Goal: Information Seeking & Learning: Learn about a topic

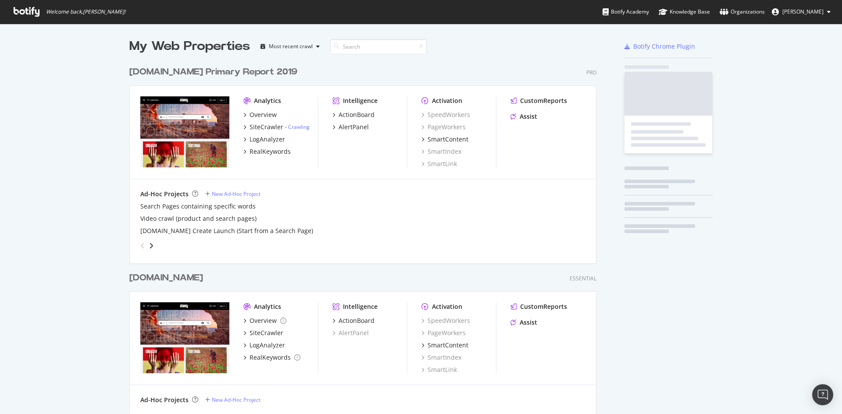
scroll to position [825, 467]
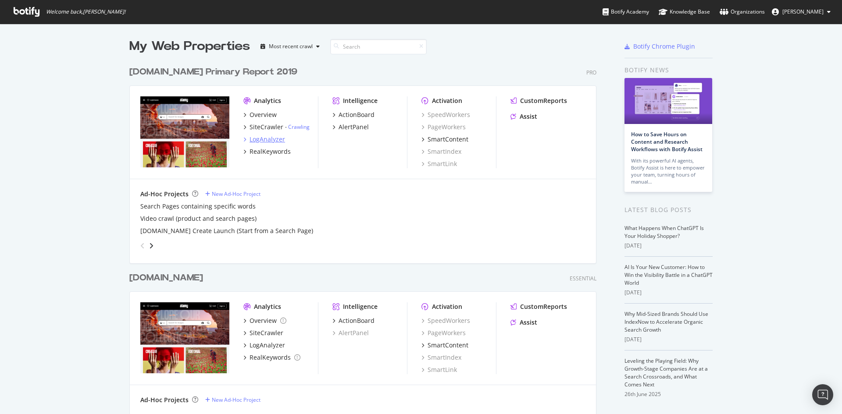
click at [277, 142] on div "LogAnalyzer" at bounding box center [267, 139] width 36 height 9
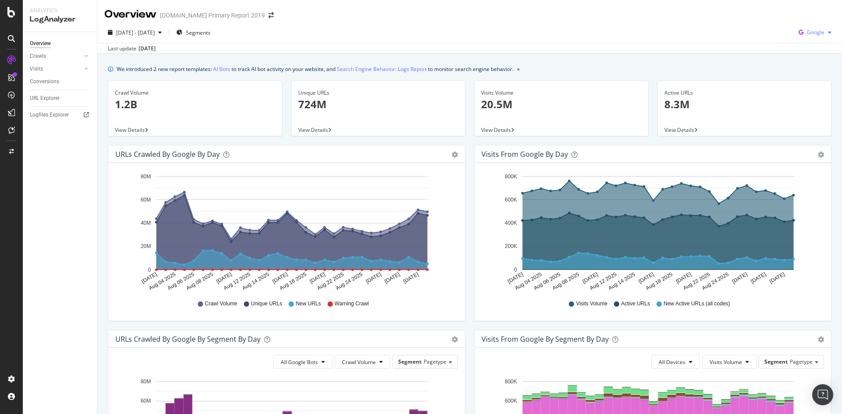
click at [800, 28] on icon "button" at bounding box center [801, 32] width 12 height 12
click at [812, 86] on div "OpenAI" at bounding box center [808, 82] width 60 height 13
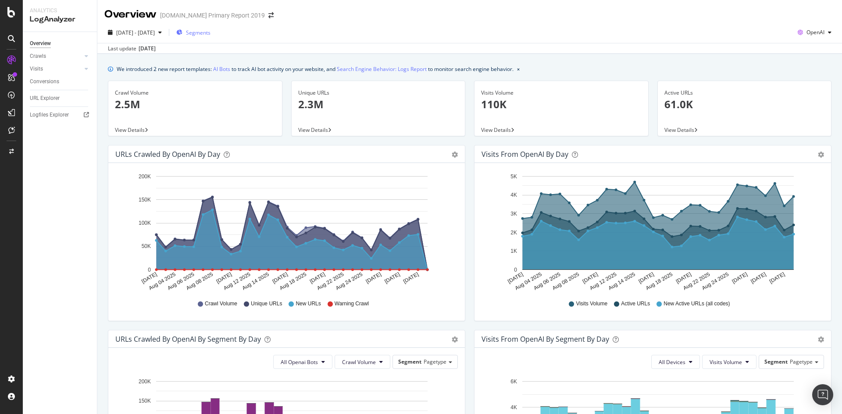
click at [210, 36] on div "Segments" at bounding box center [193, 32] width 34 height 13
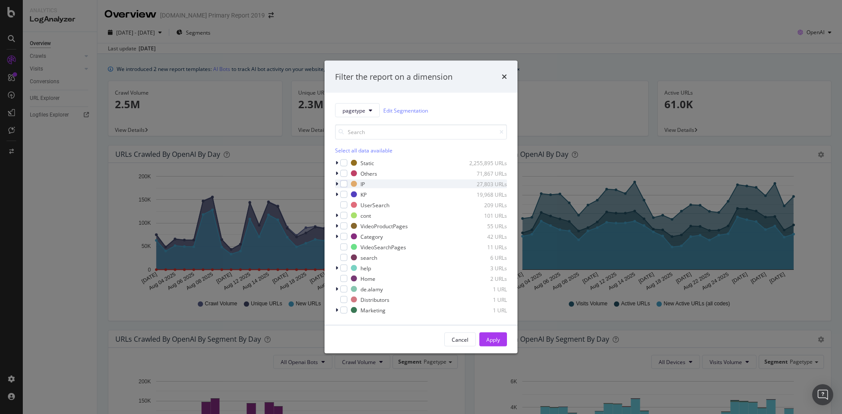
click at [336, 185] on icon "modal" at bounding box center [336, 183] width 3 height 5
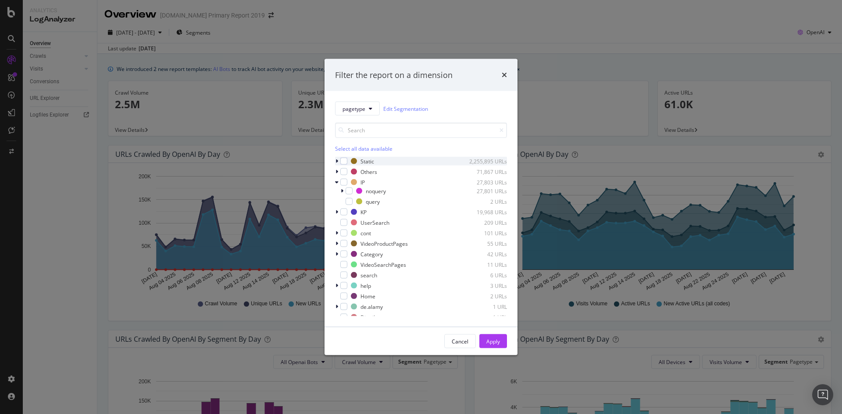
click at [335, 160] on div "modal" at bounding box center [337, 161] width 5 height 9
click at [345, 163] on div "modal" at bounding box center [343, 161] width 7 height 7
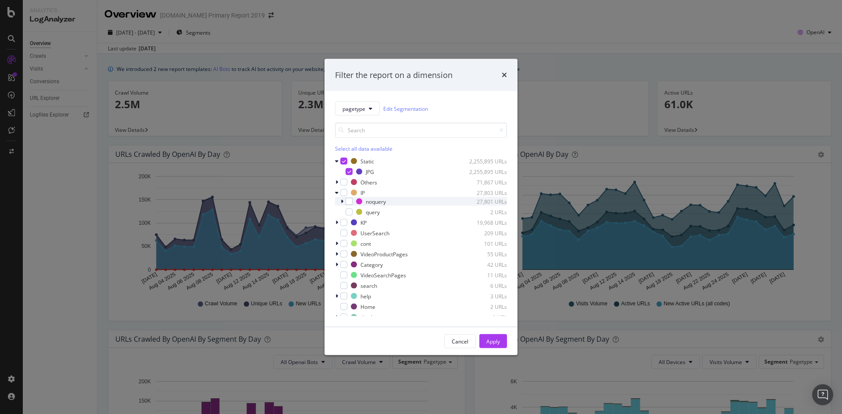
click at [339, 201] on div "noquery 27,801 URLs" at bounding box center [421, 201] width 172 height 9
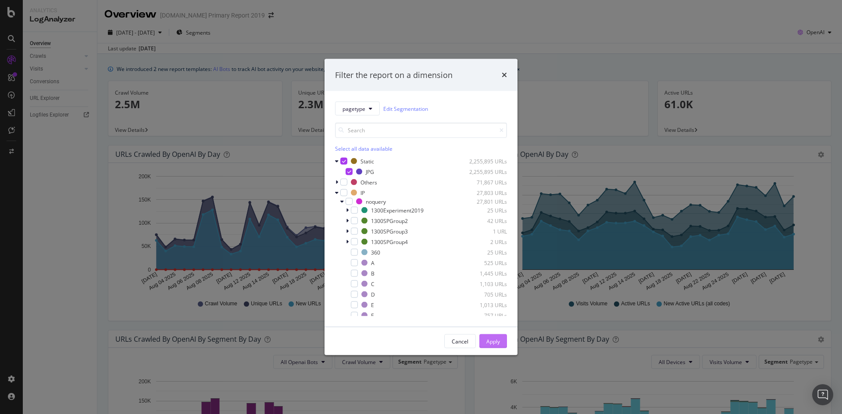
click at [492, 344] on div "Apply" at bounding box center [493, 341] width 14 height 7
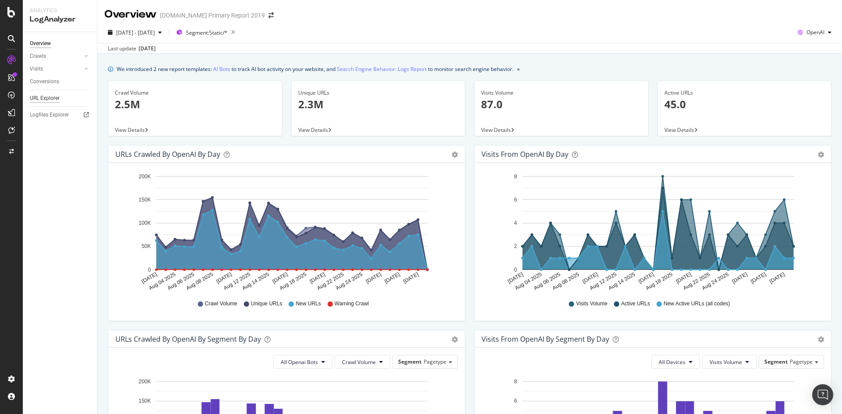
click at [56, 100] on div "URL Explorer" at bounding box center [45, 98] width 30 height 9
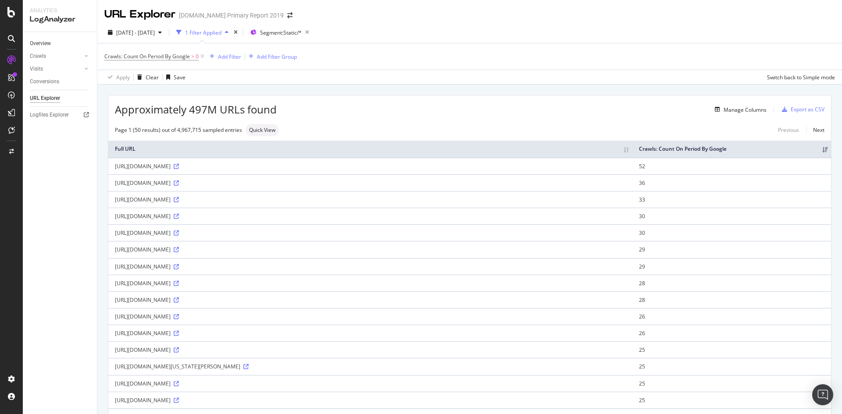
drag, startPoint x: 40, startPoint y: 43, endPoint x: 57, endPoint y: 46, distance: 17.4
click at [40, 43] on div "Overview" at bounding box center [40, 43] width 21 height 9
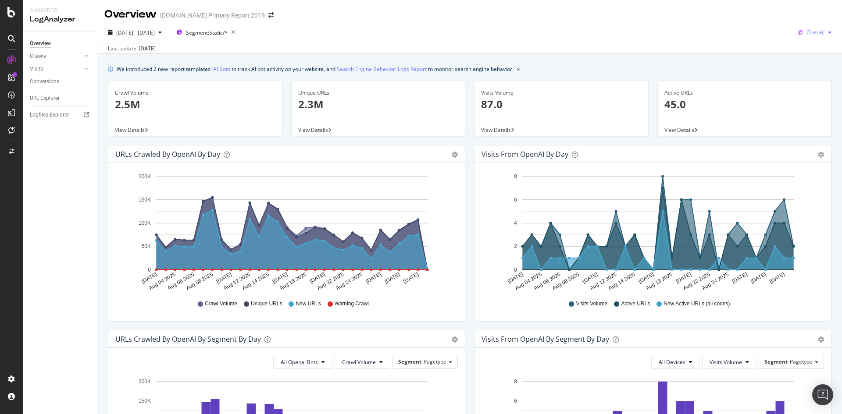
click at [807, 36] on span "OpenAI" at bounding box center [815, 31] width 18 height 7
click at [811, 96] on span "Other AI Bots" at bounding box center [814, 99] width 32 height 8
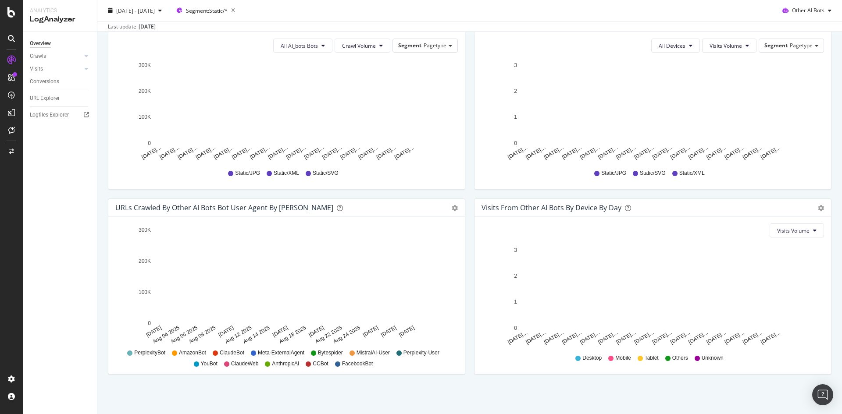
scroll to position [316, 0]
